Goal: Complete application form: Complete application form

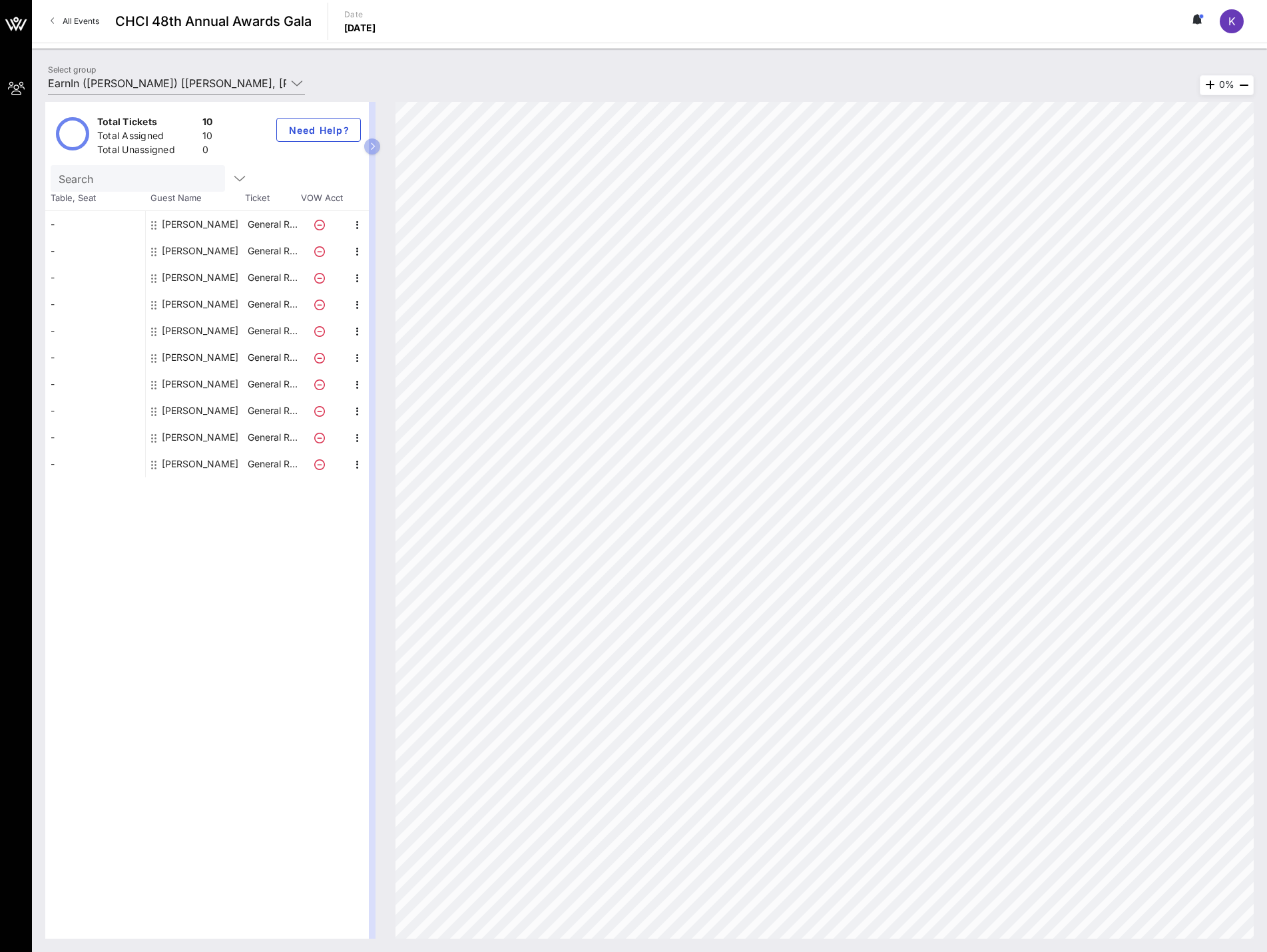
click at [165, 464] on div "[PERSON_NAME]" at bounding box center [199, 464] width 76 height 27
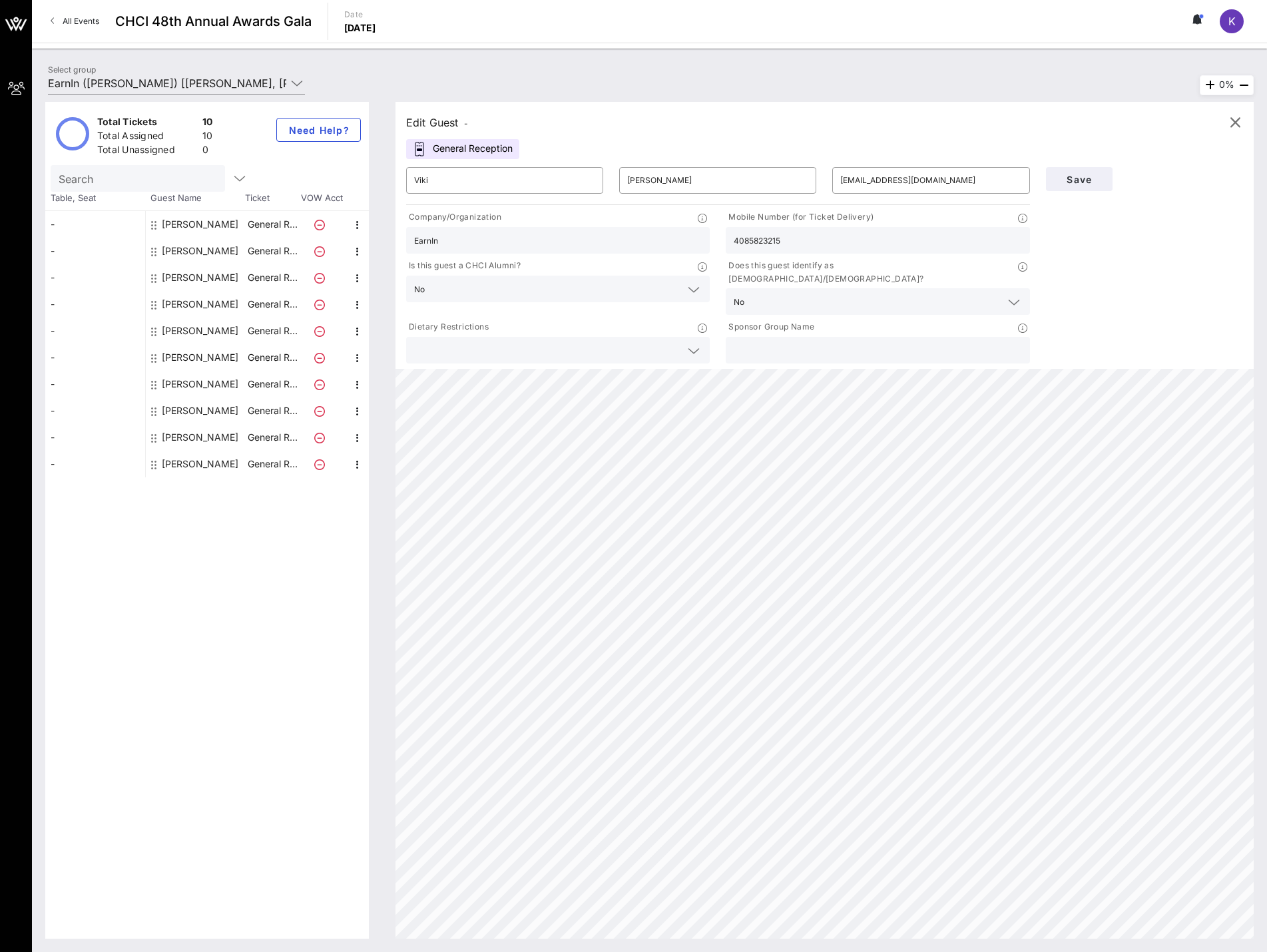
click at [630, 342] on input "text" at bounding box center [547, 350] width 266 height 17
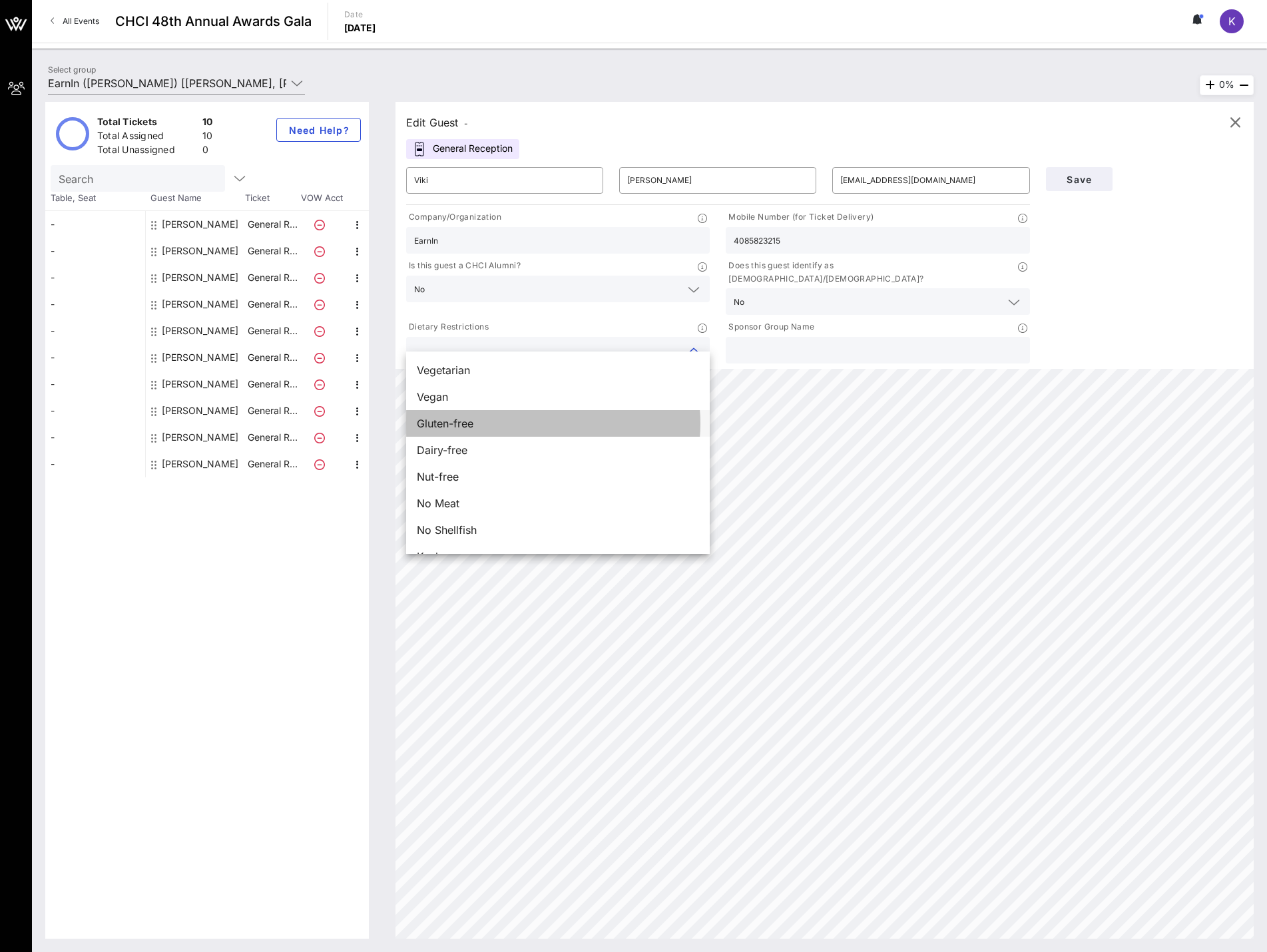
click at [518, 425] on div "Gluten-free" at bounding box center [558, 424] width 304 height 27
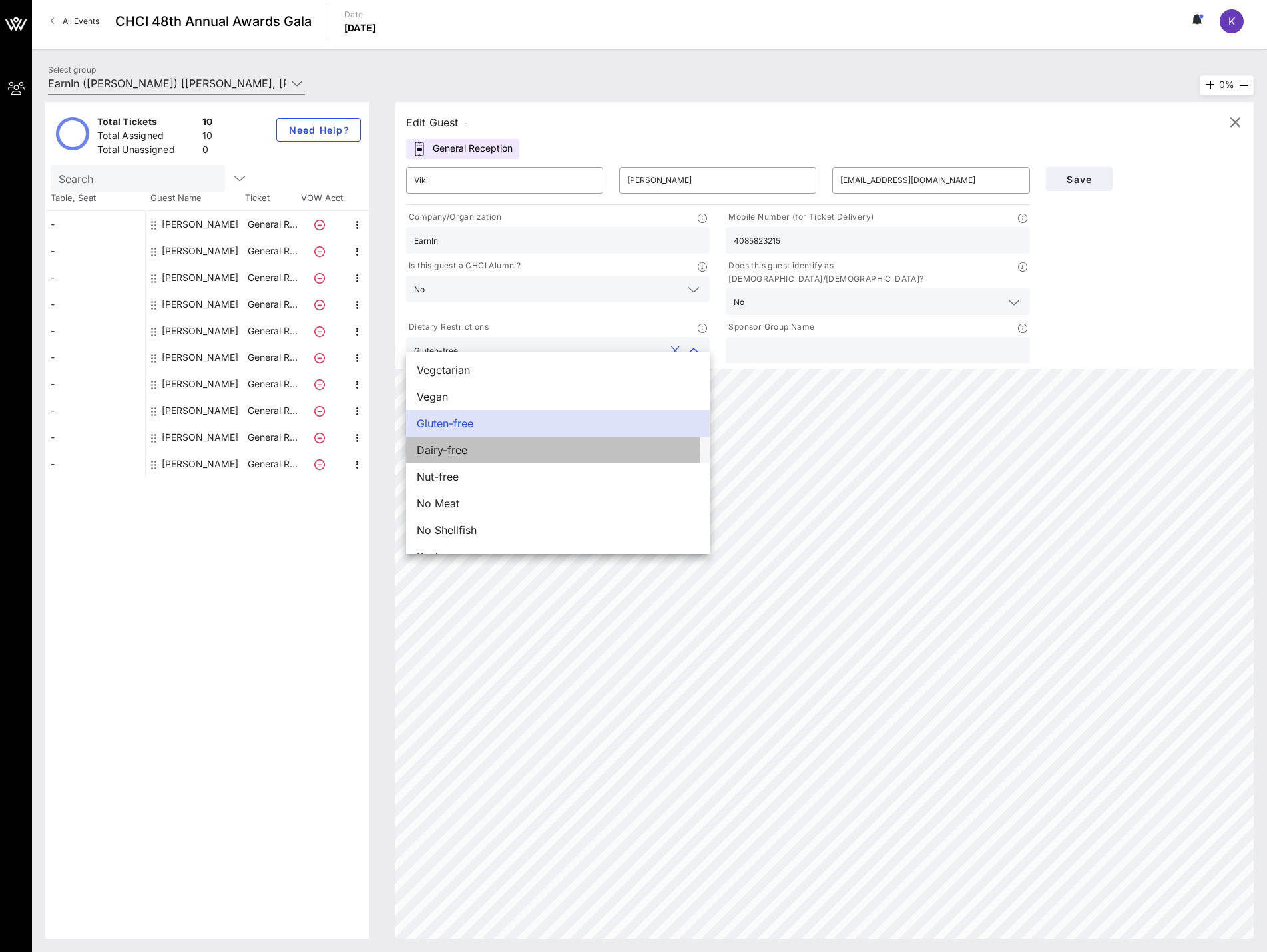
click at [495, 447] on div "Dairy-free" at bounding box center [558, 450] width 304 height 27
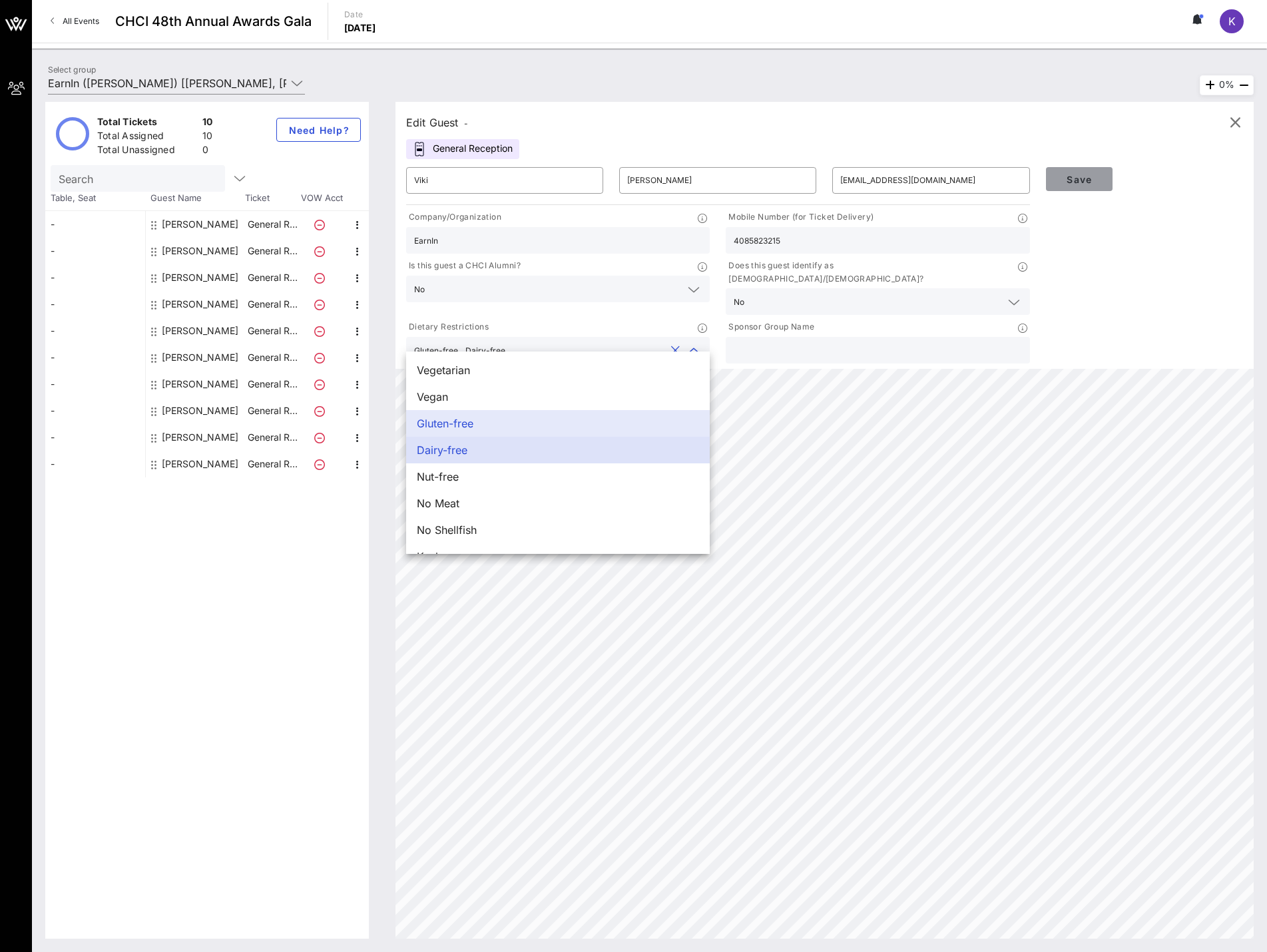
click at [1071, 187] on button "Save" at bounding box center [1079, 179] width 67 height 24
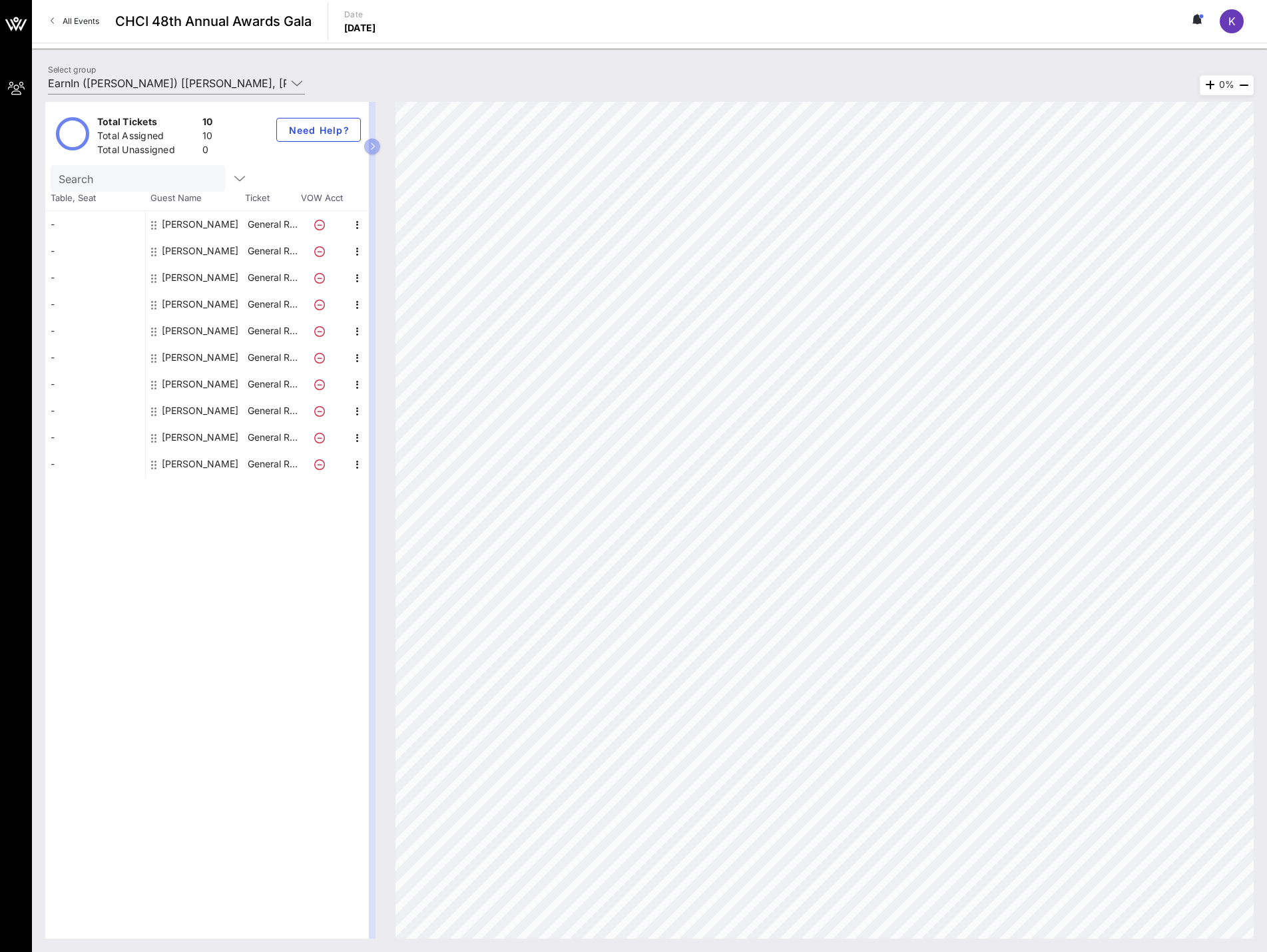
click at [177, 457] on div "[PERSON_NAME]" at bounding box center [199, 464] width 76 height 27
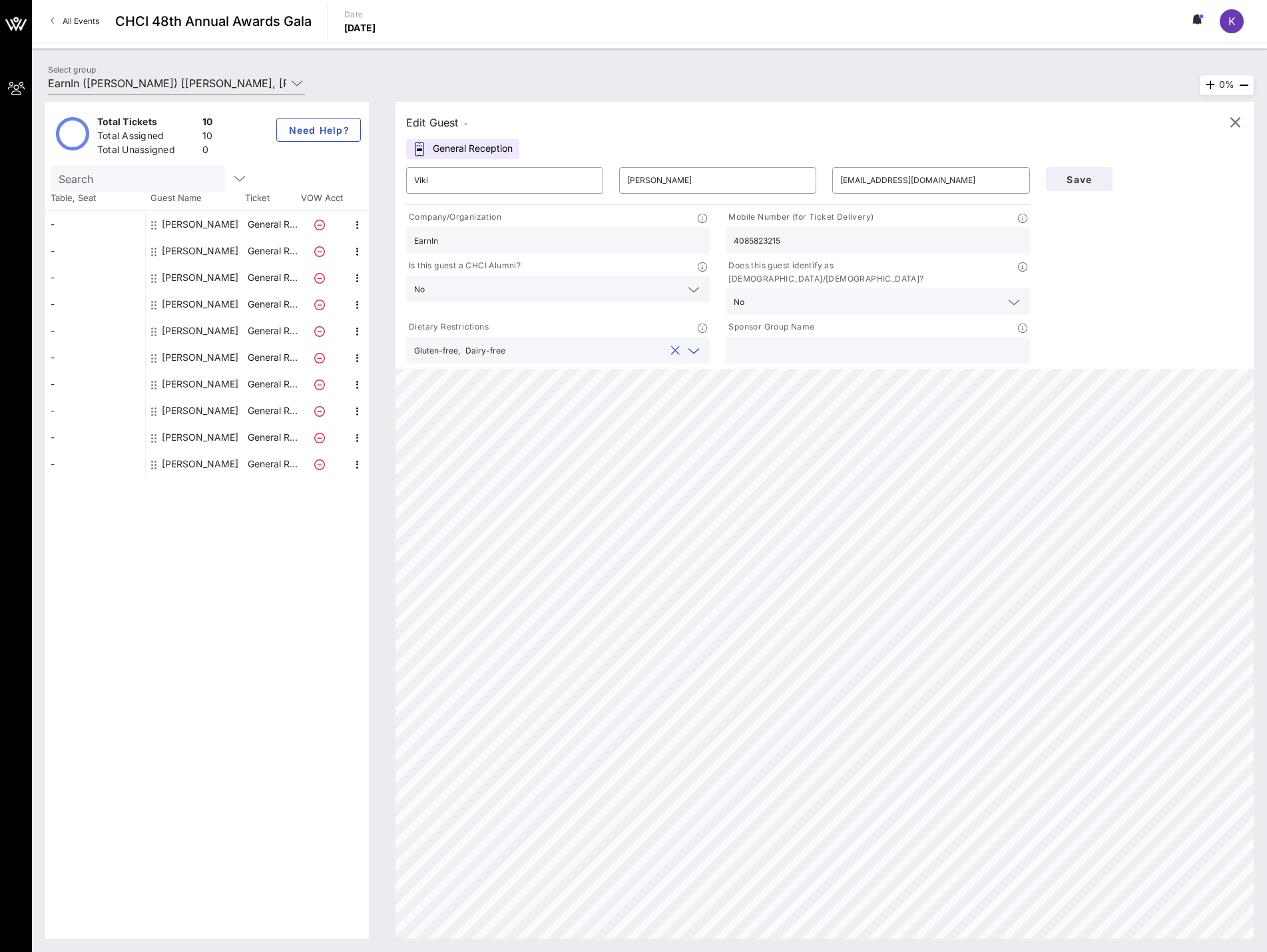
click at [603, 342] on input "text" at bounding box center [588, 350] width 154 height 17
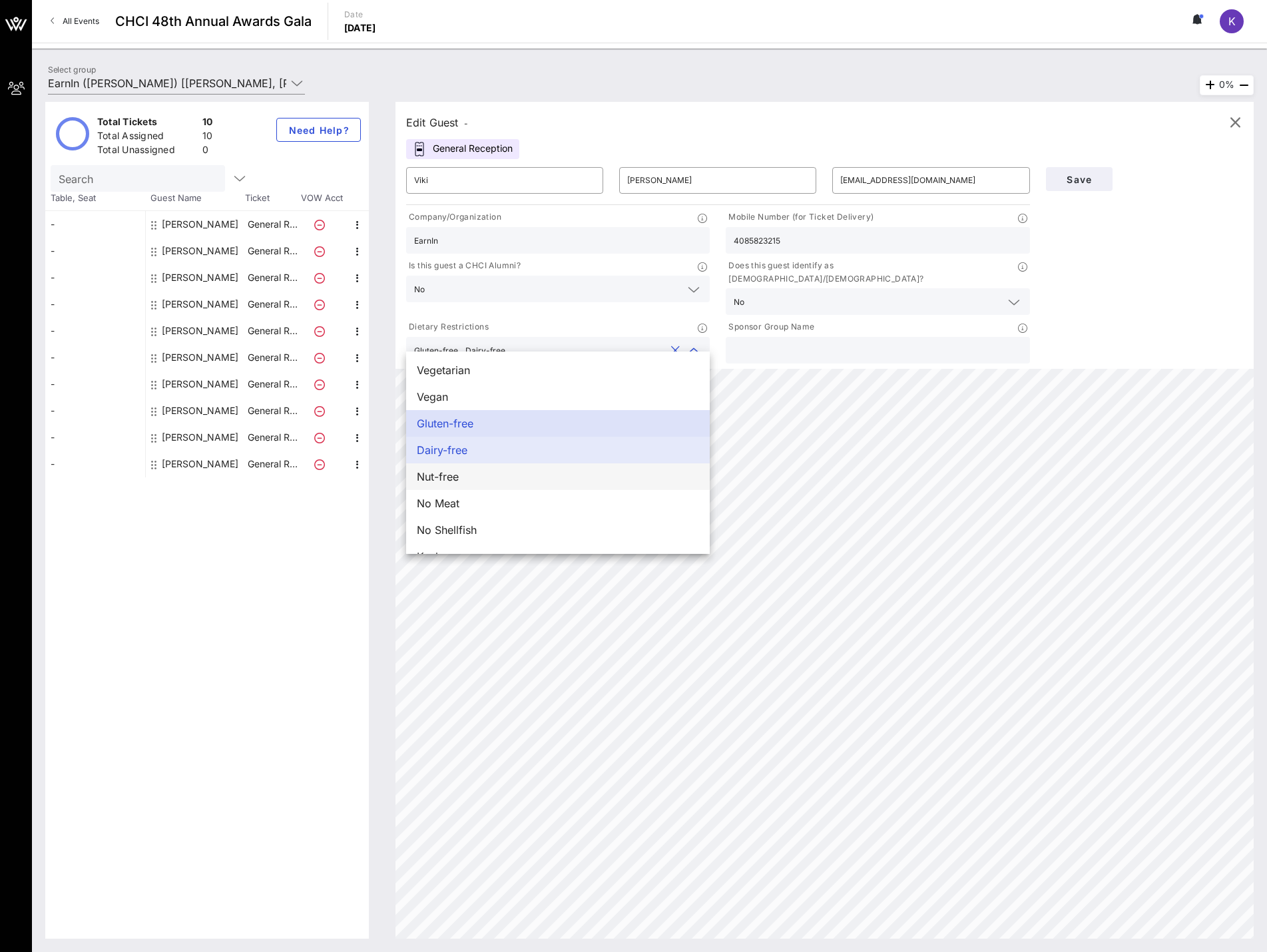
scroll to position [21, 0]
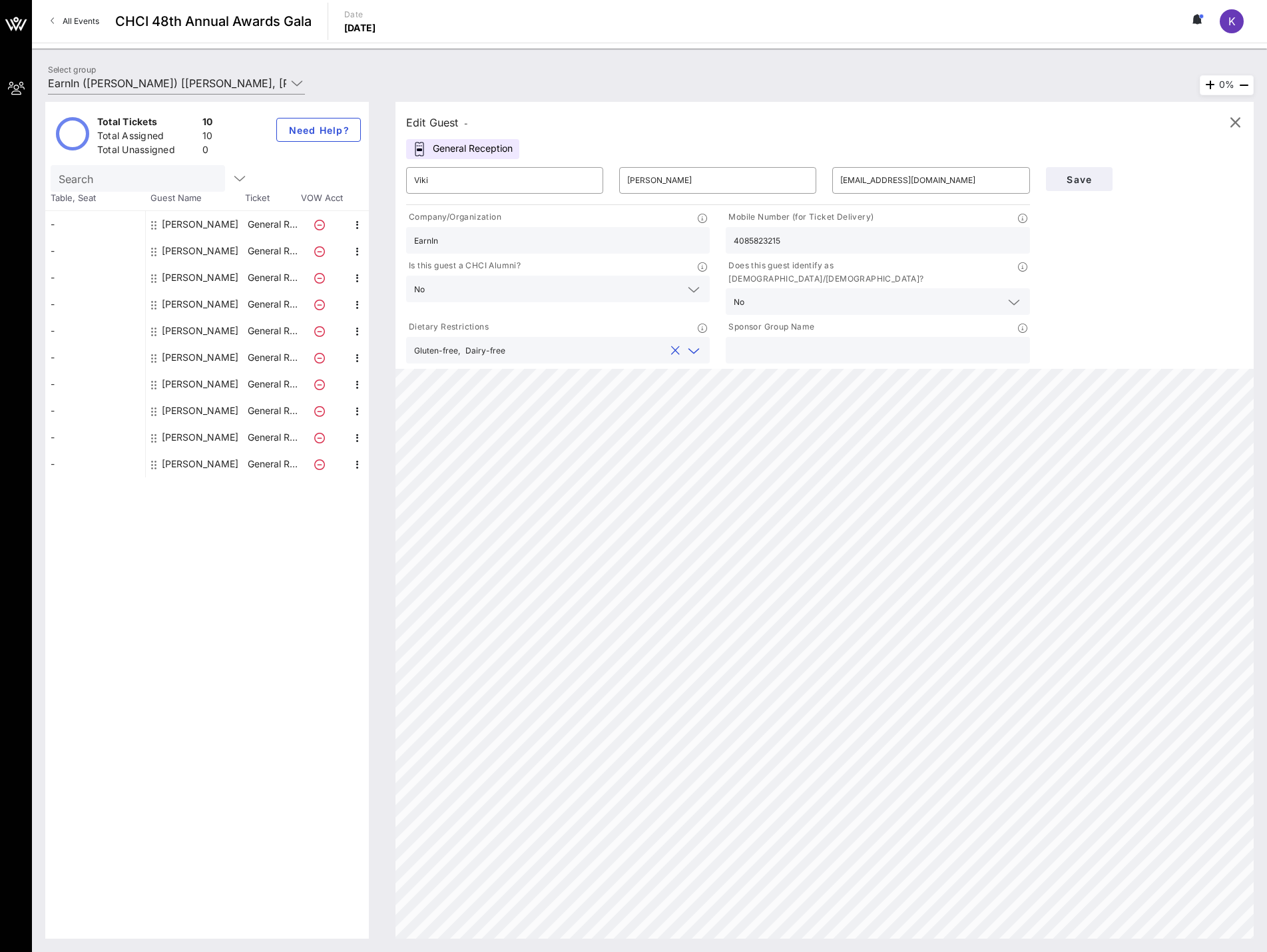
click at [589, 342] on input "text" at bounding box center [588, 350] width 154 height 17
click at [1080, 185] on span "Save" at bounding box center [1079, 180] width 45 height 12
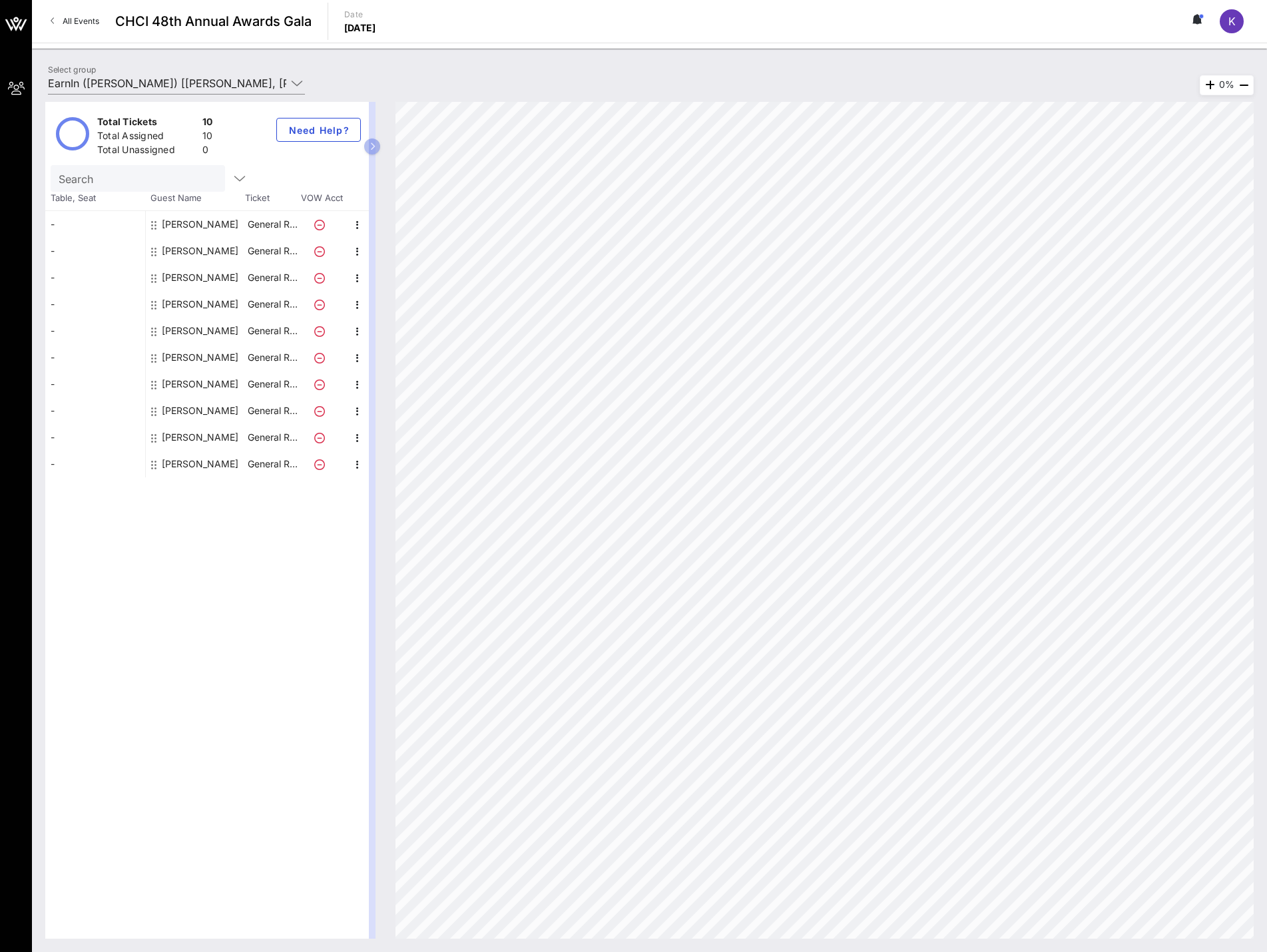
click at [174, 461] on div "[PERSON_NAME]" at bounding box center [199, 464] width 76 height 27
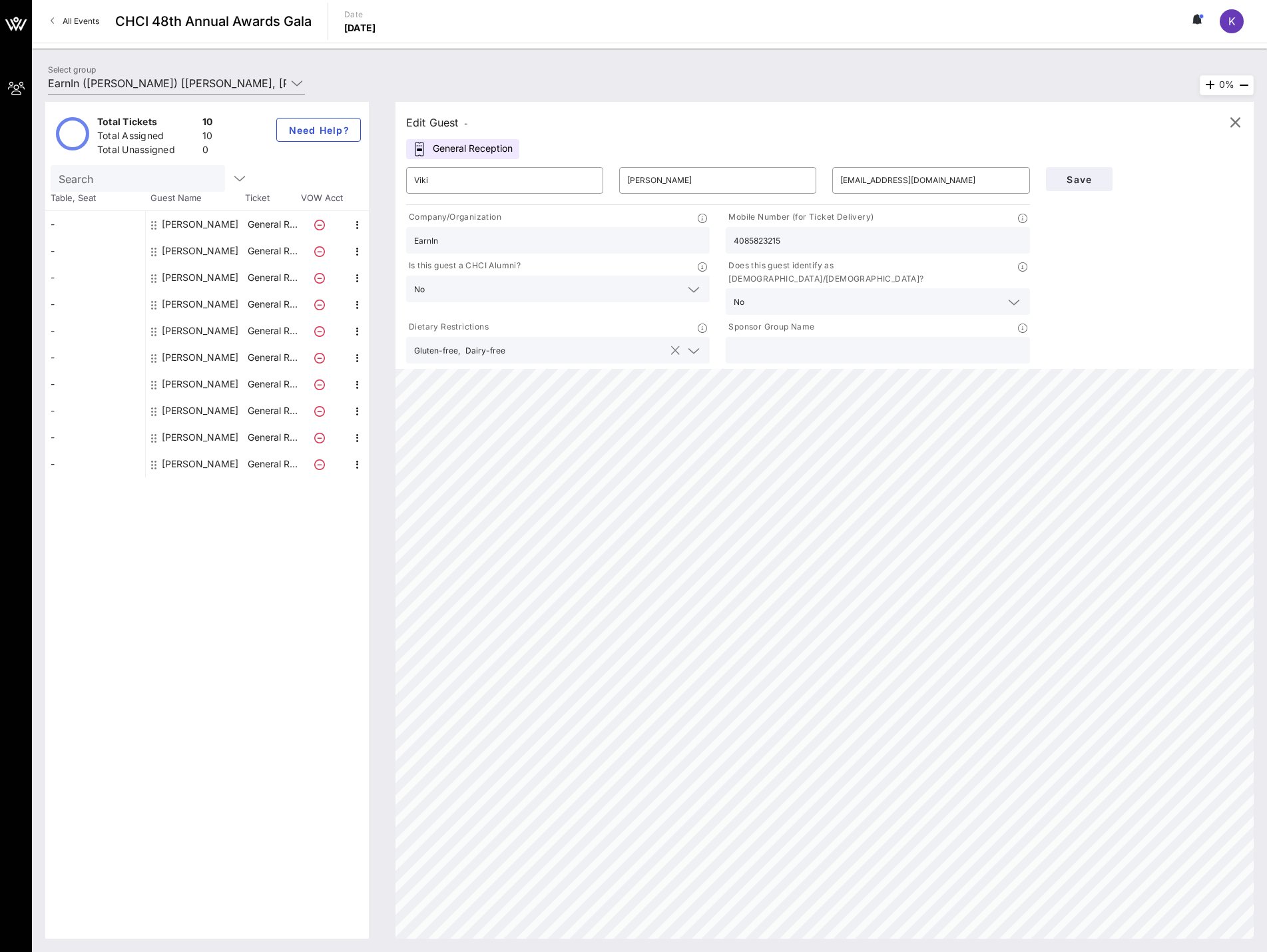
click at [697, 342] on icon at bounding box center [694, 350] width 12 height 16
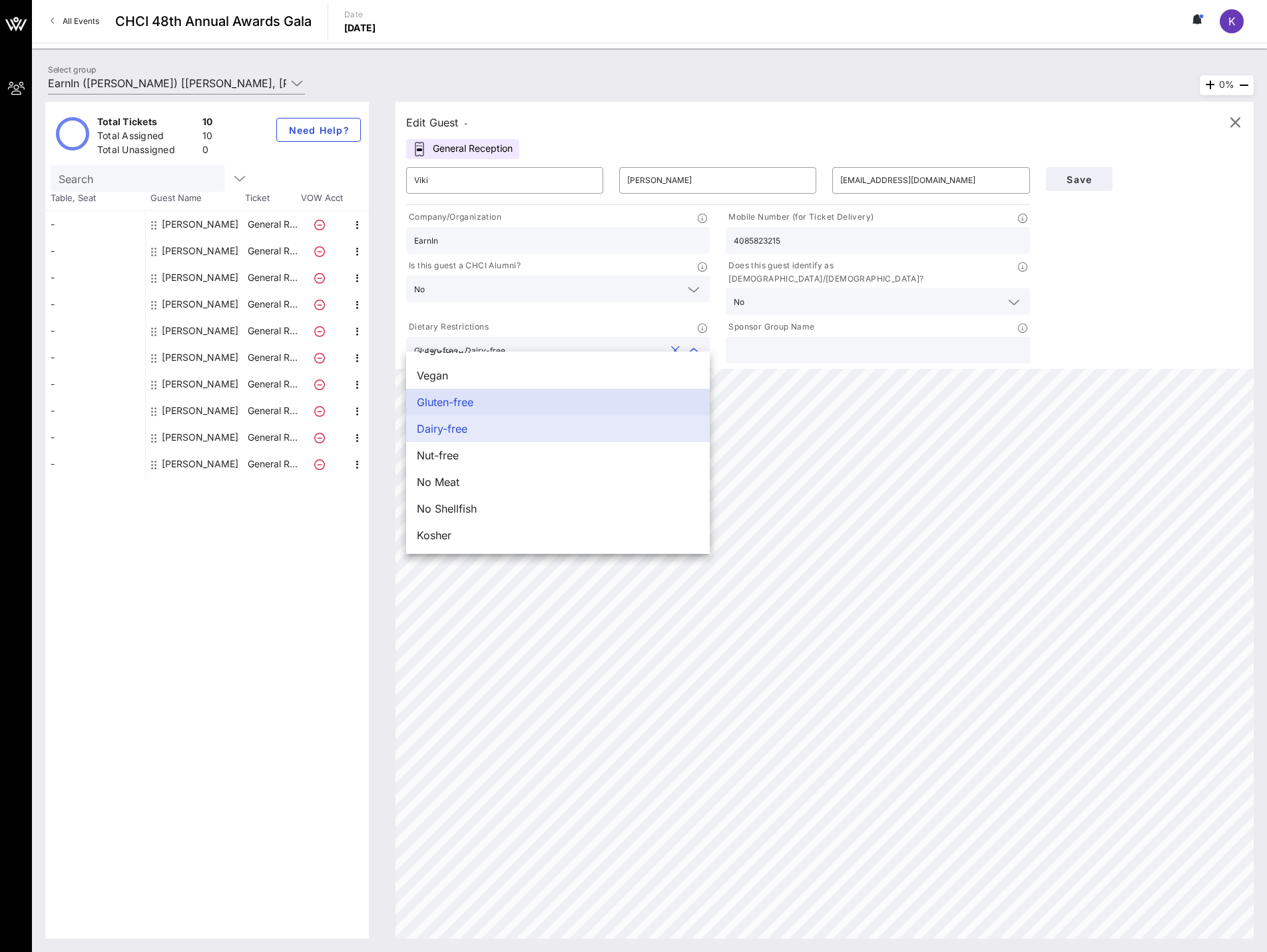
scroll to position [0, 0]
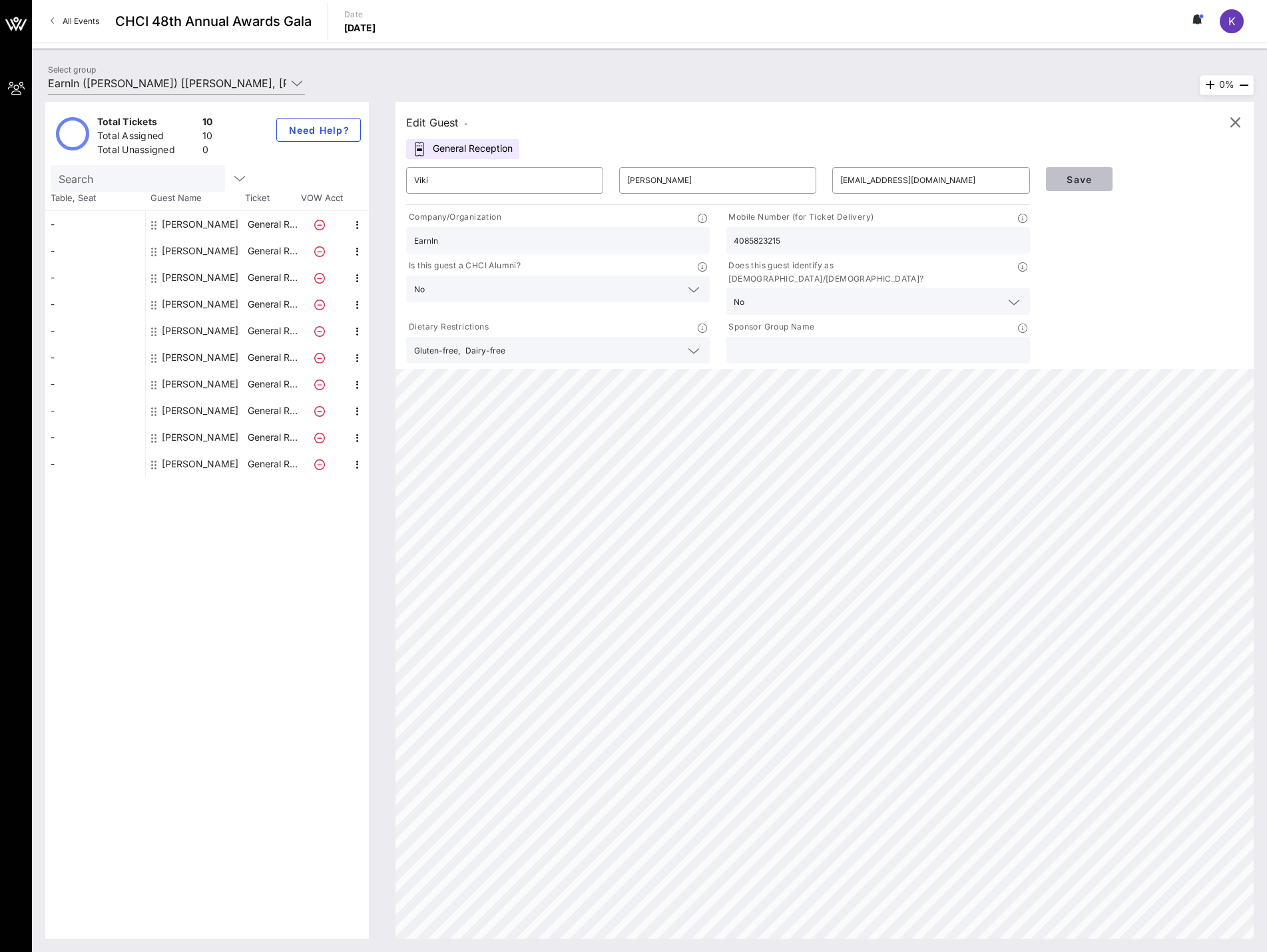
click at [1088, 179] on span "Save" at bounding box center [1079, 180] width 45 height 12
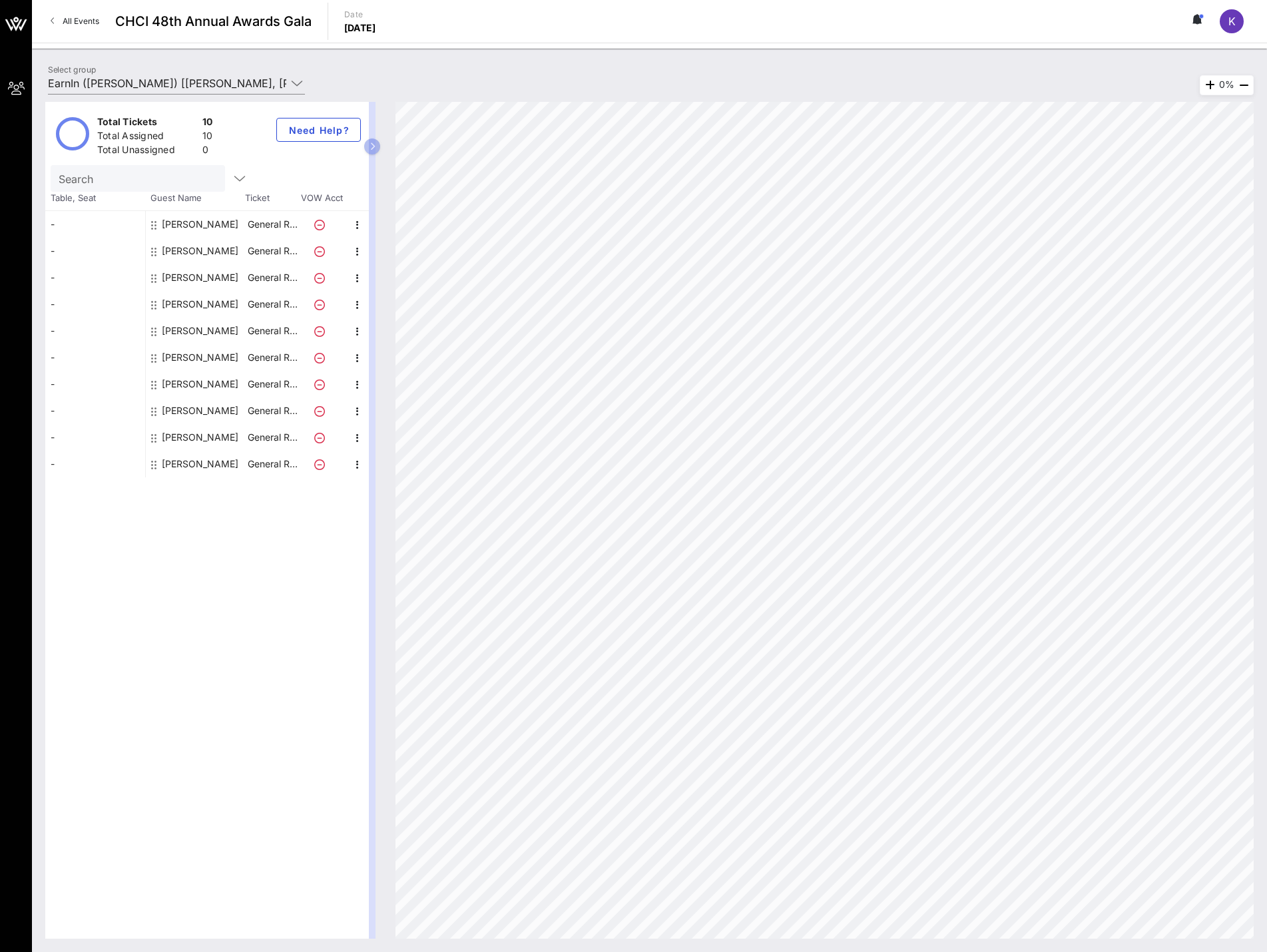
click at [211, 229] on div "[PERSON_NAME]" at bounding box center [199, 224] width 76 height 27
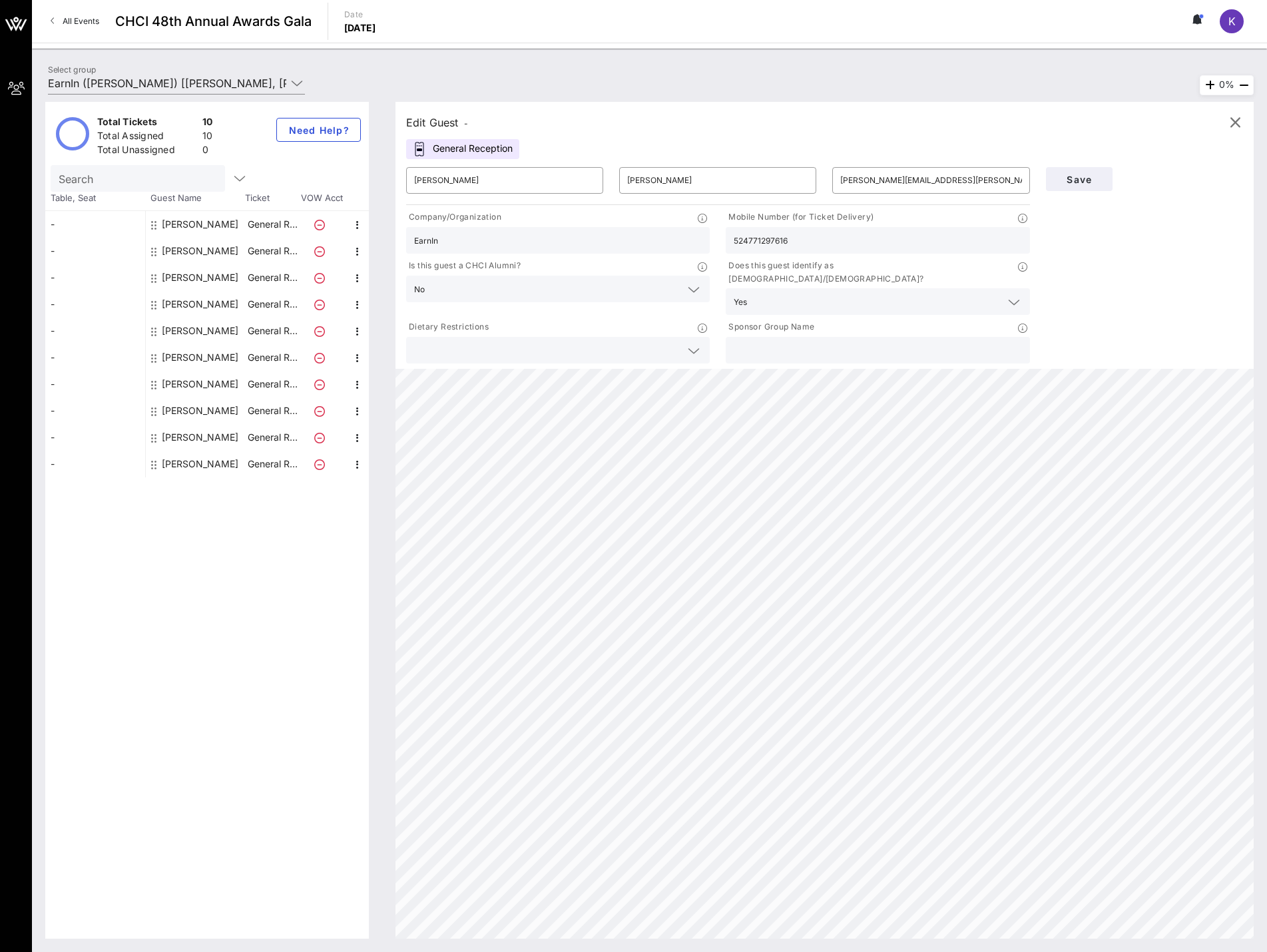
click at [208, 249] on div "[PERSON_NAME]" at bounding box center [199, 252] width 76 height 27
type input "[PERSON_NAME]"
type input "[EMAIL_ADDRESS][PERSON_NAME][DOMAIN_NAME]"
type input "8324669488"
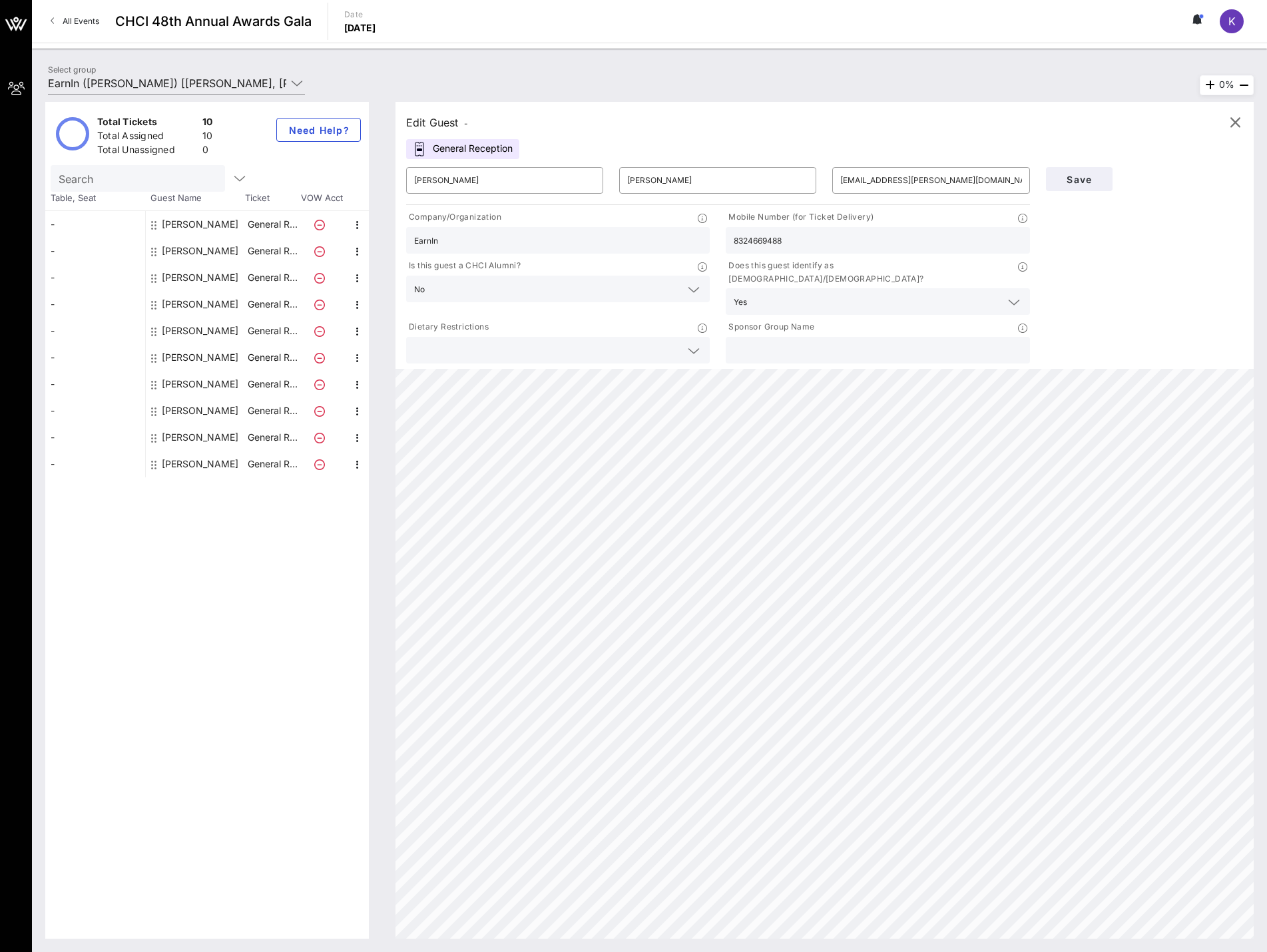
click at [207, 277] on div "[PERSON_NAME]" at bounding box center [199, 278] width 76 height 27
type input "[PERSON_NAME]"
type input "[EMAIL_ADDRESS][PERSON_NAME][DOMAIN_NAME]"
type input "3148982693"
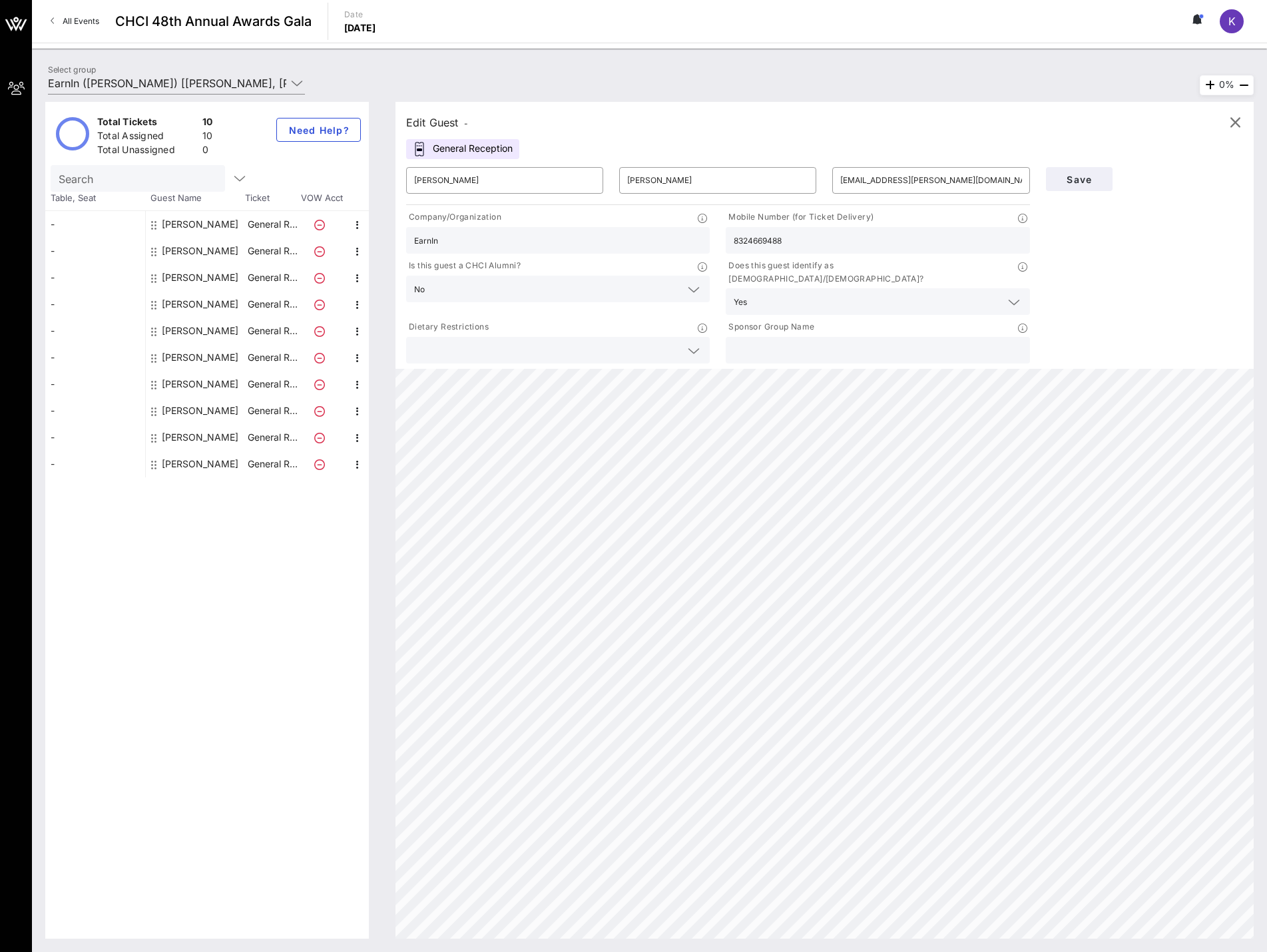
type input "EarnIn"
click at [196, 308] on div "[PERSON_NAME]" at bounding box center [199, 305] width 76 height 27
type input "[PERSON_NAME]"
type input "Ngiangia"
type input "[PERSON_NAME][EMAIL_ADDRESS][DOMAIN_NAME]"
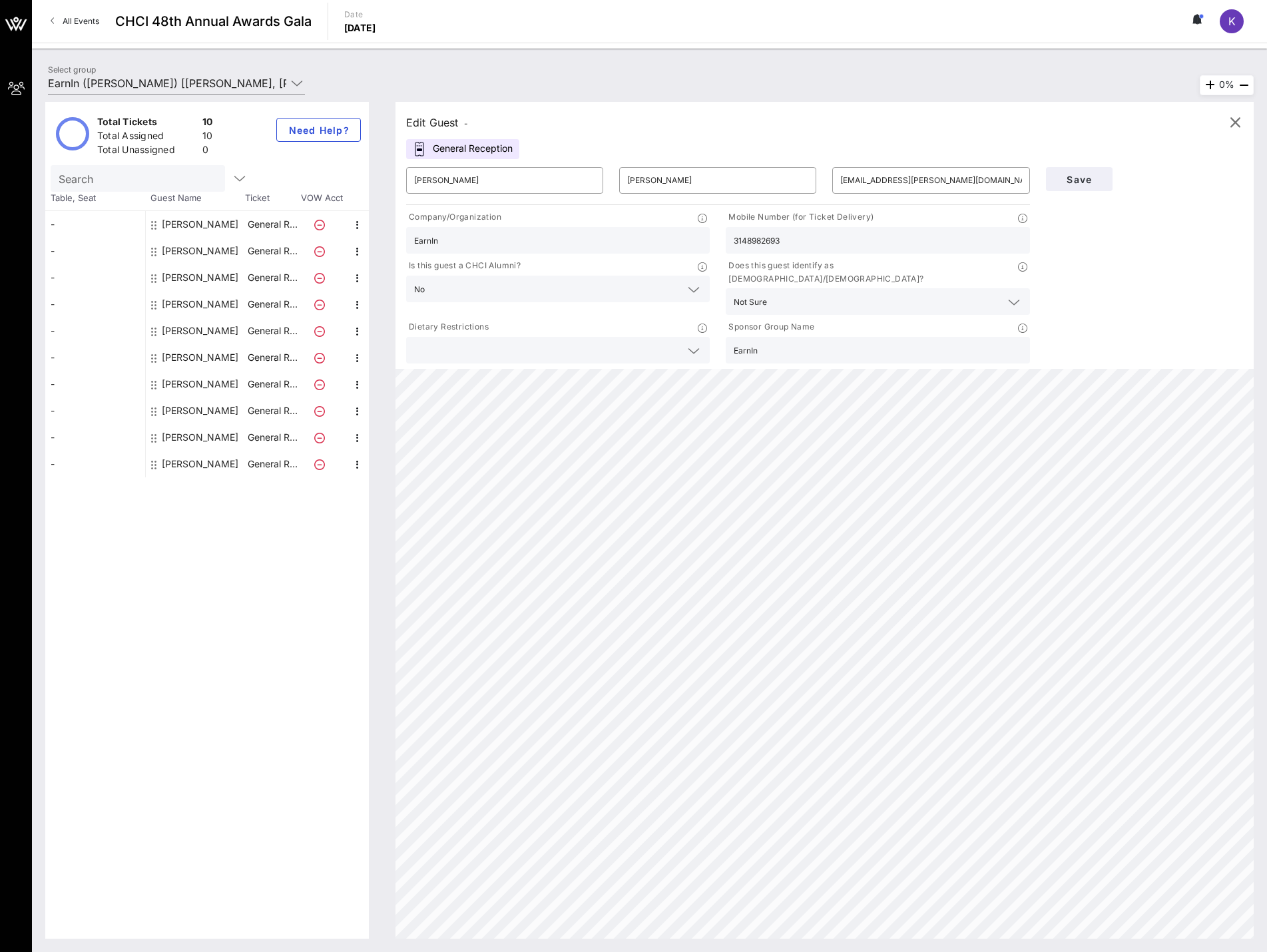
type input "6263541629"
click at [194, 328] on div "[PERSON_NAME]" at bounding box center [199, 331] width 76 height 27
type input "[PERSON_NAME]"
type input "Hathaway"
type input "[PERSON_NAME][EMAIL_ADDRESS][PERSON_NAME][DOMAIN_NAME]"
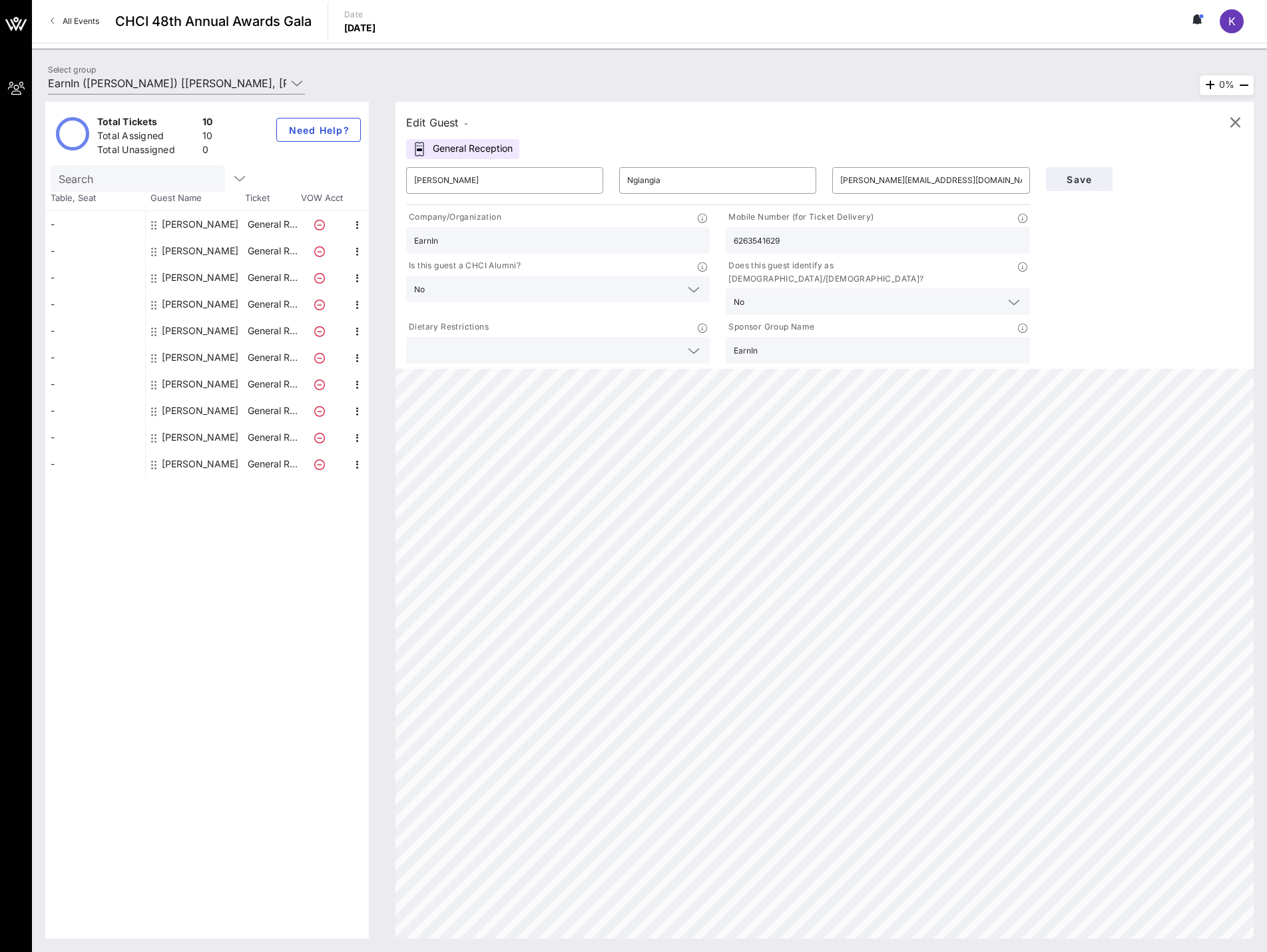
type input "6504644129"
click at [191, 362] on div "[PERSON_NAME]" at bounding box center [199, 358] width 76 height 27
type input "[PERSON_NAME]"
type input "[EMAIL_ADDRESS][DOMAIN_NAME]"
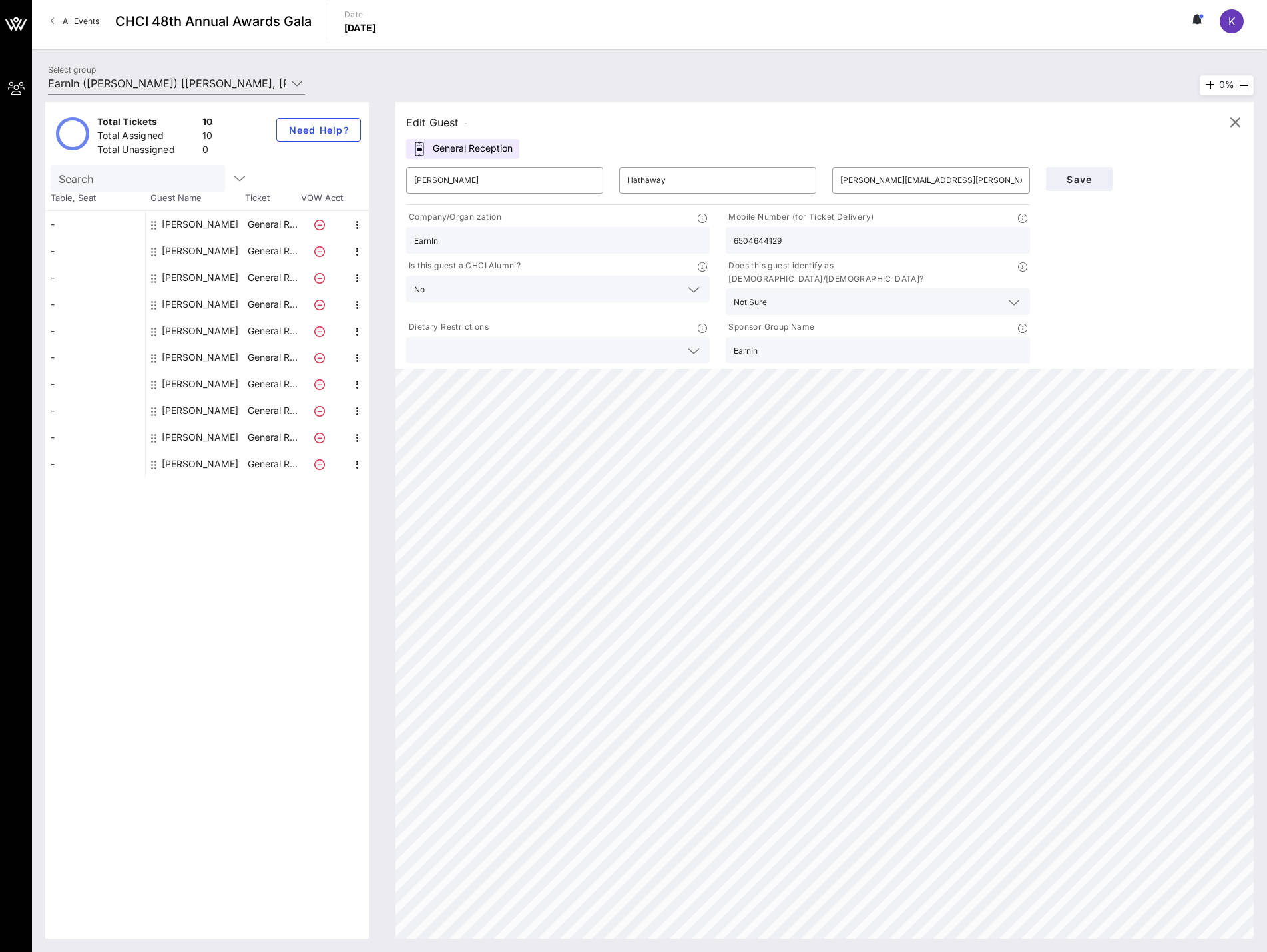
type input "5126535623"
click at [189, 381] on div "[PERSON_NAME]" at bounding box center [199, 384] width 76 height 27
type input "[PERSON_NAME]"
type input "[PERSON_NAME][EMAIL_ADDRESS][PERSON_NAME][DOMAIN_NAME]"
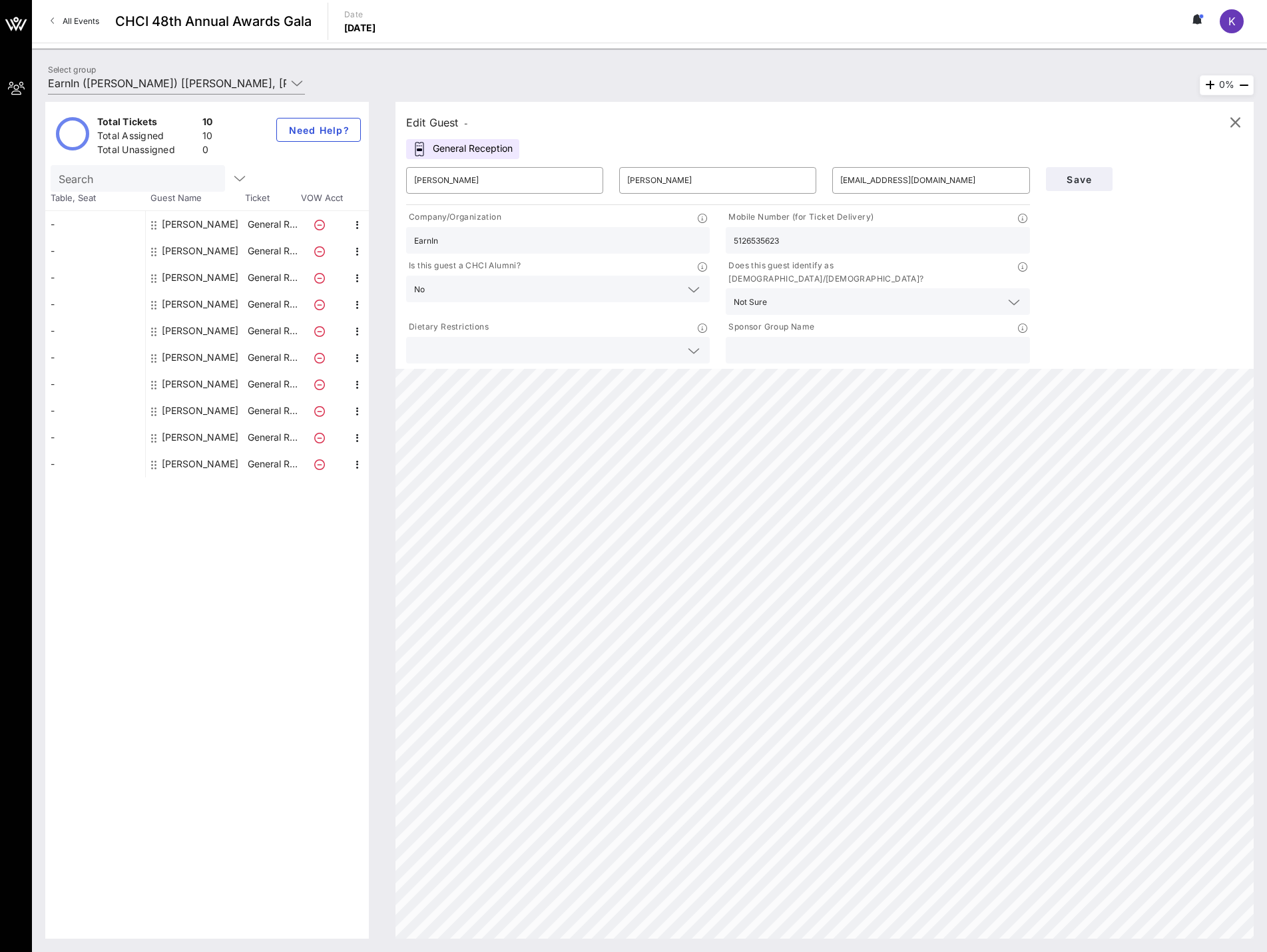
type input "3467644637"
click at [185, 408] on div "[PERSON_NAME]" at bounding box center [199, 411] width 76 height 27
type input "[PERSON_NAME]"
type input "[PERSON_NAME][EMAIL_ADDRESS][PERSON_NAME][DOMAIN_NAME]"
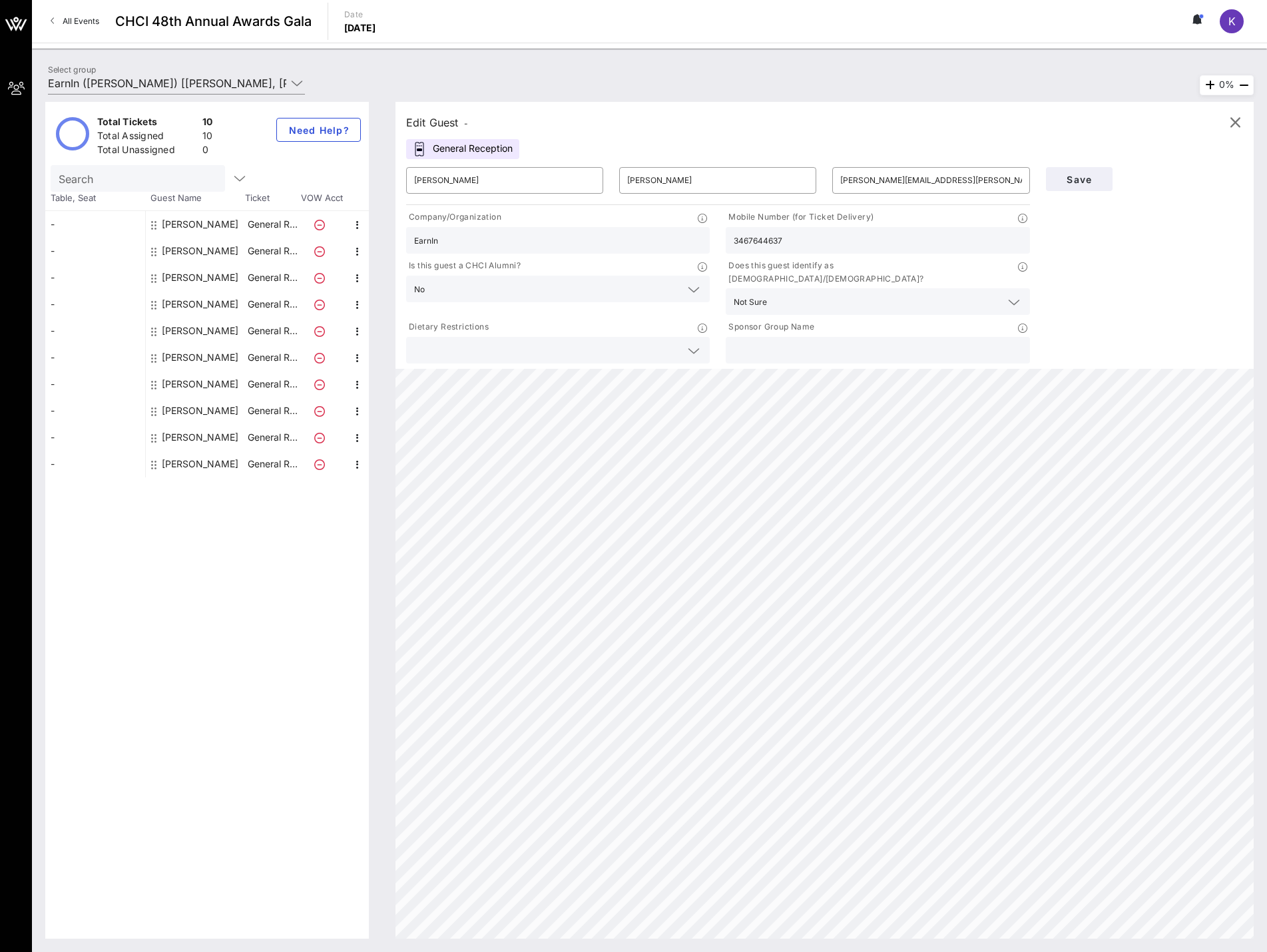
type input "8046776499"
click at [179, 434] on div "[PERSON_NAME]" at bounding box center [199, 437] width 76 height 27
type input "[PERSON_NAME]"
type input "[PERSON_NAME][EMAIL_ADDRESS][PERSON_NAME][DOMAIN_NAME]"
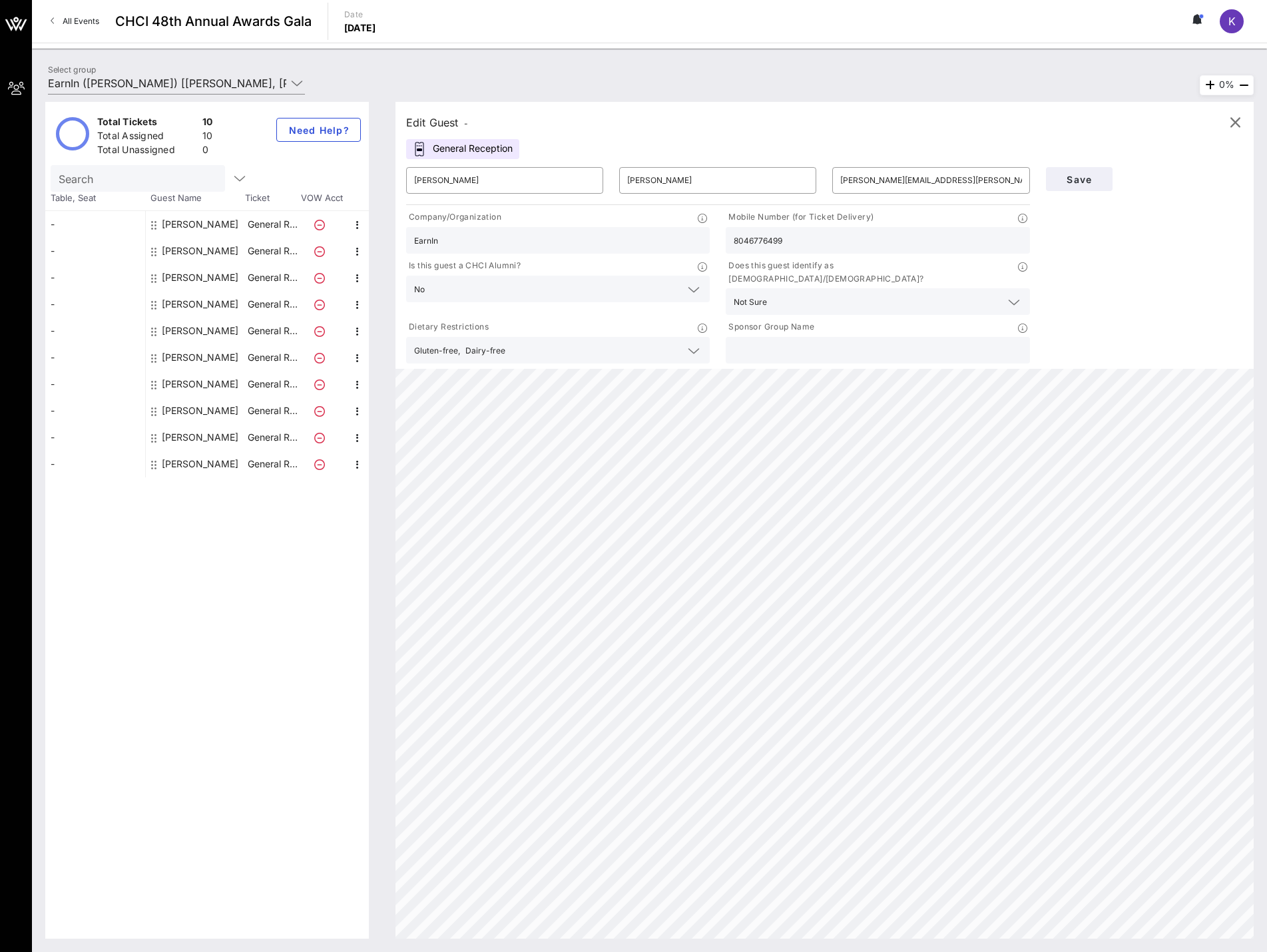
type input "4156011275"
click at [175, 467] on div "[PERSON_NAME]" at bounding box center [199, 464] width 76 height 27
type input "Viki"
type input "[PERSON_NAME]"
type input "[EMAIL_ADDRESS][DOMAIN_NAME]"
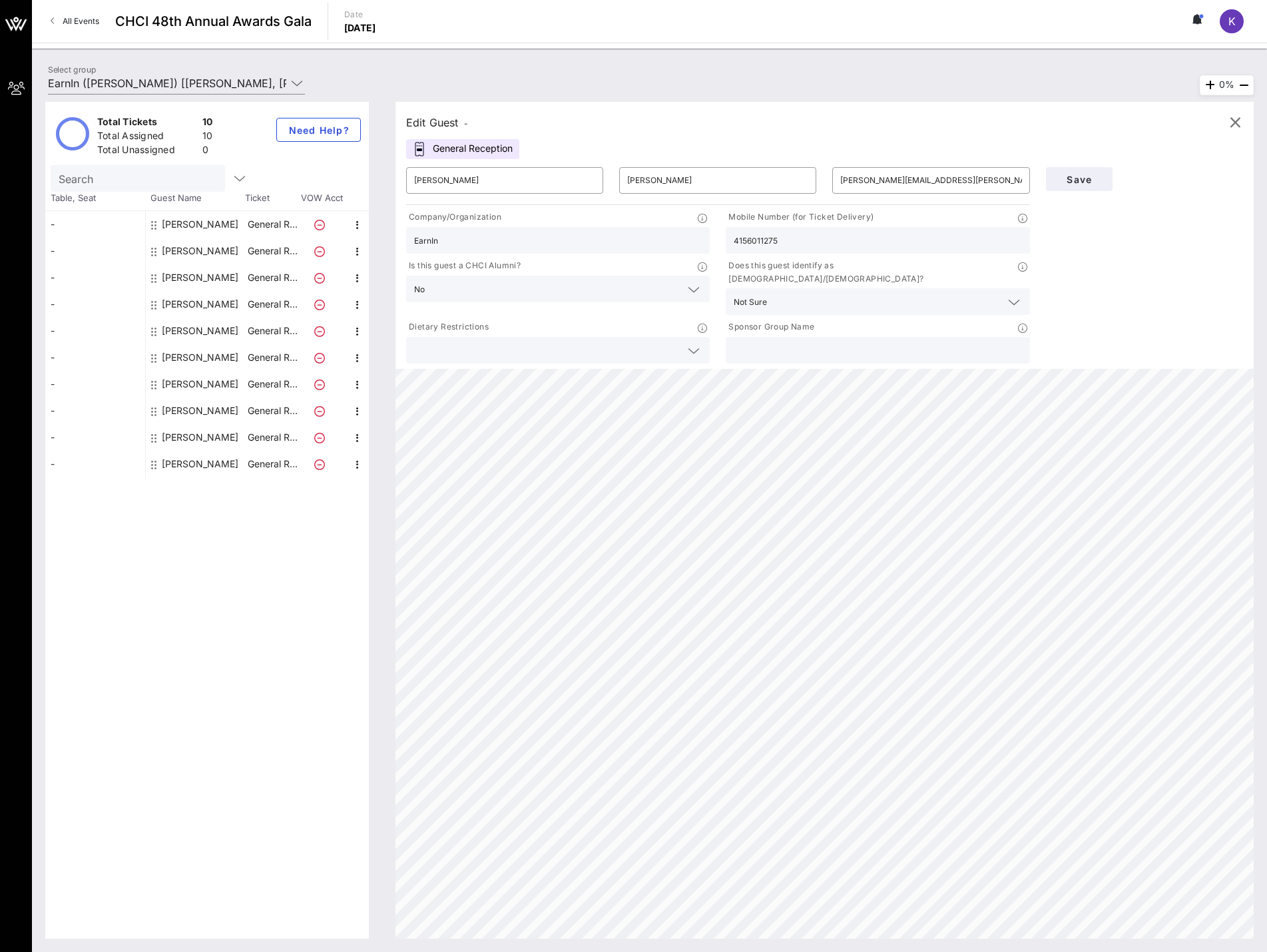
type input "4085823215"
